Goal: Task Accomplishment & Management: Use online tool/utility

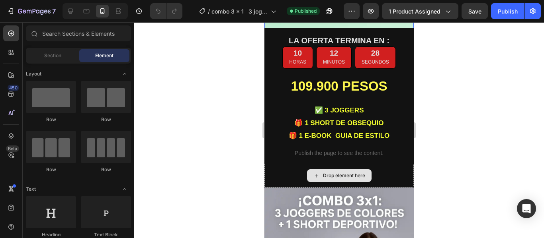
scroll to position [254, 0]
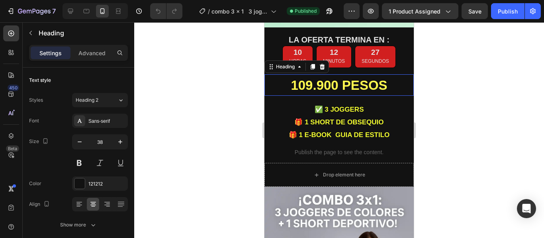
click at [307, 78] on strong "109.900 PESOS" at bounding box center [338, 85] width 96 height 15
click at [304, 78] on strong "109.900 PESOS" at bounding box center [338, 85] width 96 height 15
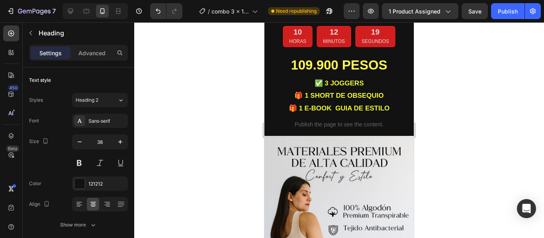
scroll to position [906, 0]
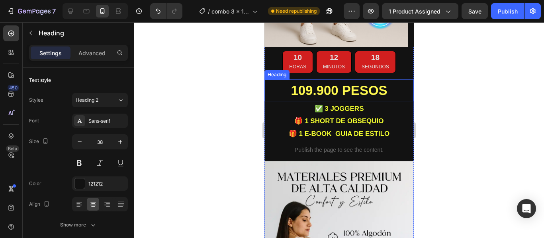
click at [312, 83] on strong "109.900 PESOS" at bounding box center [338, 90] width 96 height 15
click at [304, 83] on strong "109.900 PESOS" at bounding box center [338, 90] width 96 height 15
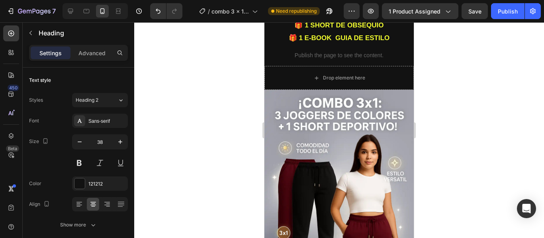
scroll to position [347, 0]
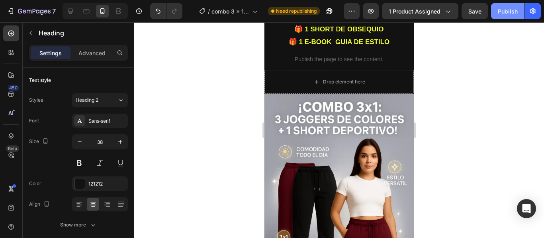
click at [499, 18] on button "Publish" at bounding box center [507, 11] width 33 height 16
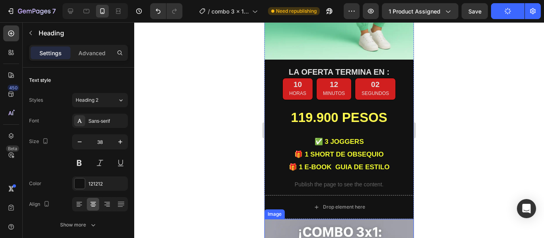
scroll to position [222, 0]
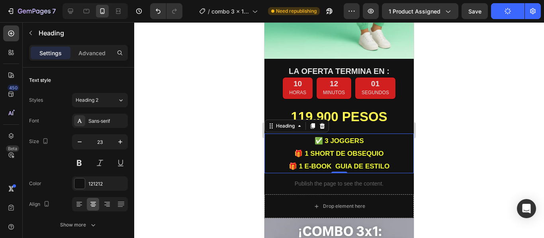
click at [355, 137] on strong "✅ 3 JOGGERS" at bounding box center [338, 141] width 49 height 8
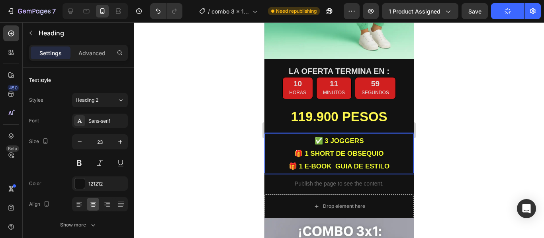
click at [363, 134] on p "✅ 3 JOGGERS 🎁 1 SHORT DE OBSEQUIO 🎁 1 E-BOOK GUIA DE ESTILO" at bounding box center [339, 153] width 148 height 38
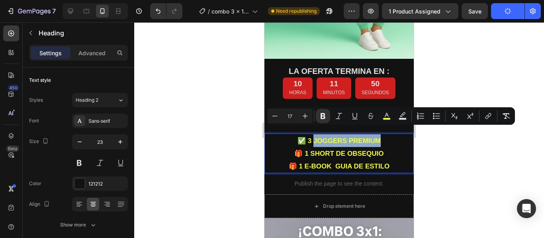
drag, startPoint x: 381, startPoint y: 131, endPoint x: 311, endPoint y: 132, distance: 70.0
click at [311, 134] on p "✅ 3 JOGGERS PREMIUM 🎁 1 SHORT DE OBSEQUIO 🎁 1 E-BOOK GUIA DE ESTILO" at bounding box center [339, 153] width 148 height 38
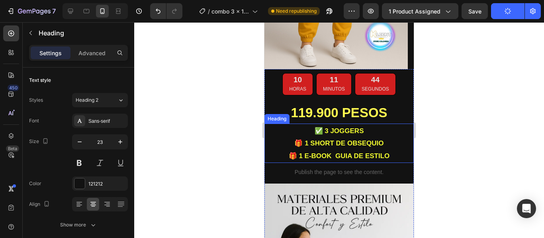
scroll to position [884, 0]
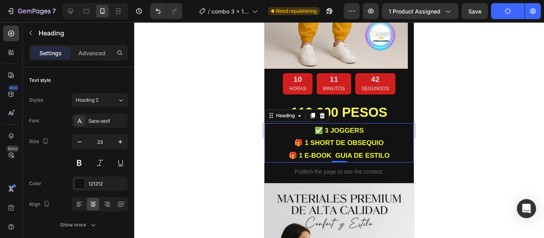
click at [353, 127] on strong "✅ 3 JOGGERS" at bounding box center [338, 131] width 49 height 8
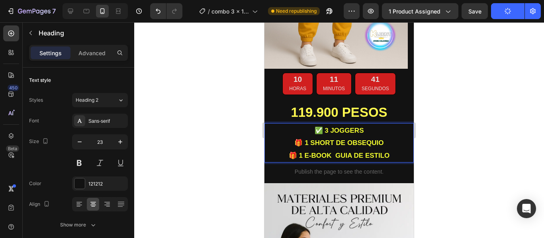
click at [364, 124] on p "✅ 3 JOGGERS 🎁 1 SHORT DE OBSEQUIO 🎁 1 E-BOOK GUIA DE ESTILO" at bounding box center [339, 143] width 148 height 38
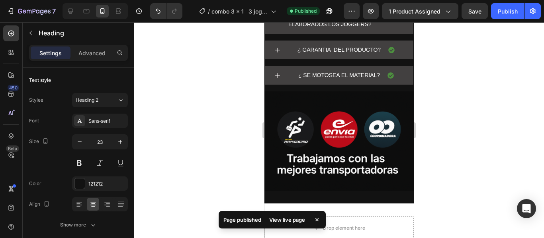
scroll to position [2638, 0]
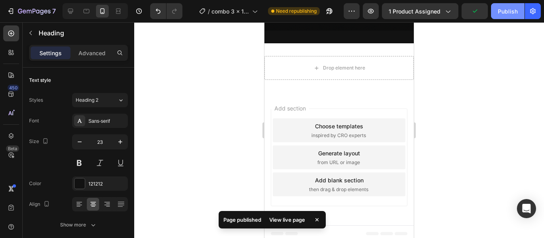
click at [507, 17] on button "Publish" at bounding box center [507, 11] width 33 height 16
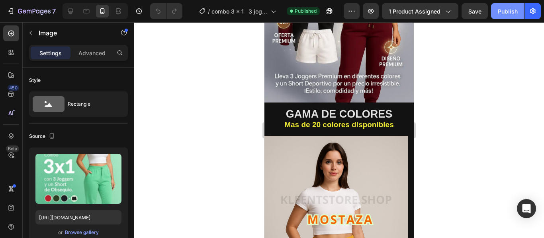
scroll to position [563, 0]
click at [501, 14] on div "Publish" at bounding box center [507, 11] width 20 height 8
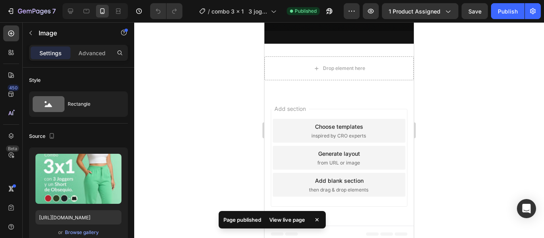
scroll to position [2638, 0]
